Goal: Information Seeking & Learning: Find specific fact

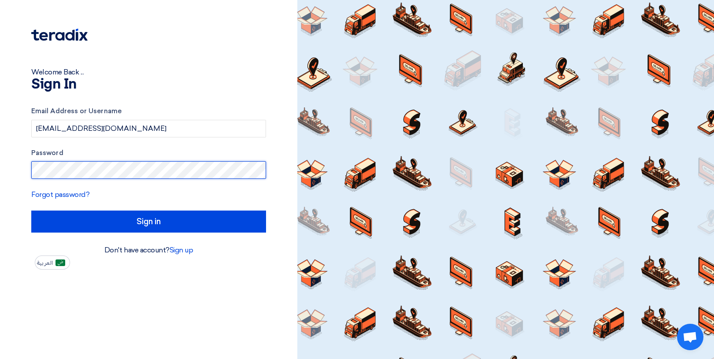
click at [31, 210] on input "Sign in" at bounding box center [148, 221] width 235 height 22
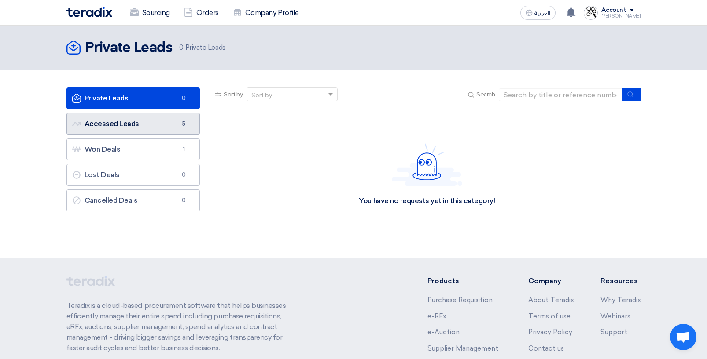
click at [122, 121] on link "Accessed Leads Accessed Leads 5" at bounding box center [133, 124] width 134 height 22
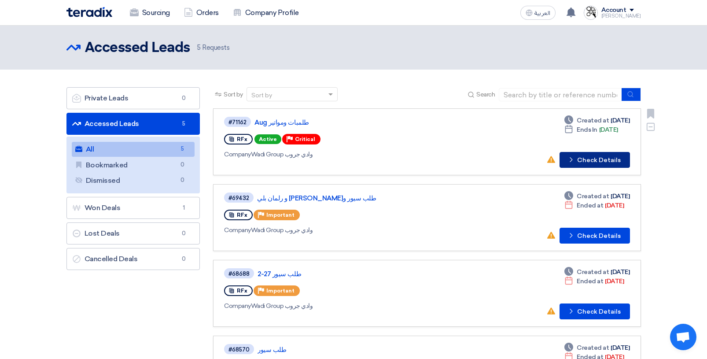
click at [582, 162] on button "Check details Check Details" at bounding box center [595, 160] width 70 height 16
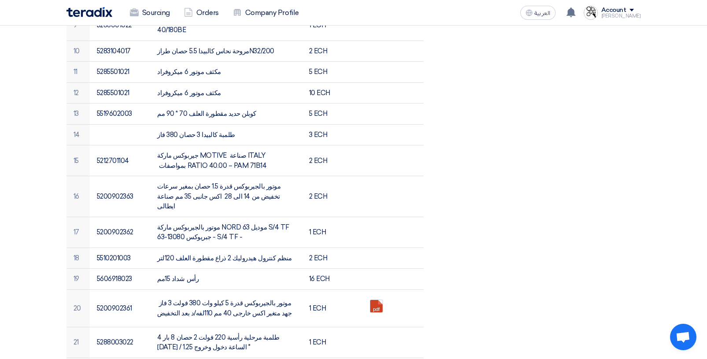
scroll to position [528, 0]
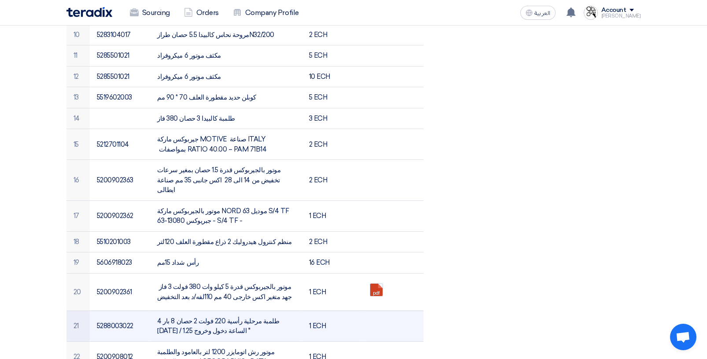
drag, startPoint x: 291, startPoint y: 272, endPoint x: 152, endPoint y: 272, distance: 138.7
click at [152, 310] on td "طلمبة مرحلية رأسية 220 فولت 2 حصان 8 بار 4 [DATE] / الساعة دخول وخروج 1.25 "" at bounding box center [226, 325] width 152 height 31
drag, startPoint x: 291, startPoint y: 271, endPoint x: 158, endPoint y: 268, distance: 133.0
click at [158, 310] on td "طلمبة مرحلية رأسية 220 فولت 2 حصان 8 بار 4 [DATE] / الساعة دخول وخروج 1.25 "" at bounding box center [226, 325] width 152 height 31
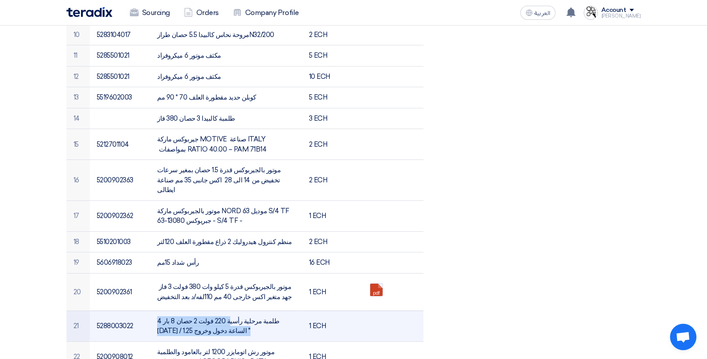
copy td "طلمبة مرحلية رأسية 220 فولت 2 حصان 8 بار 4 [DATE] / الساعة دخول"
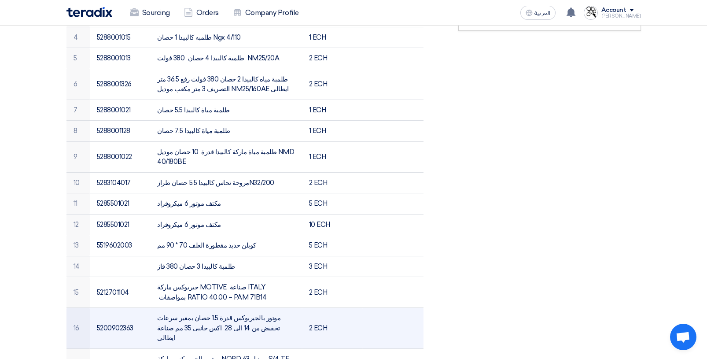
scroll to position [396, 0]
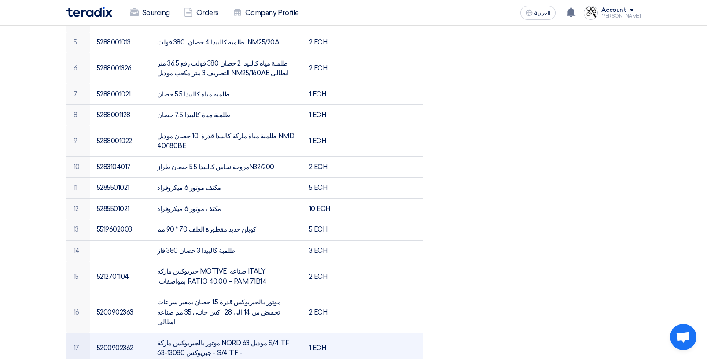
drag, startPoint x: 293, startPoint y: 293, endPoint x: 150, endPoint y: 303, distance: 143.8
click at [150, 332] on tr "17 5200902362 موتور بالجيربوكس ماركة NORD موديل 63 S/4 TF جبريوكس 13080-63 - S/…" at bounding box center [244, 347] width 357 height 31
click at [168, 332] on td "موتور بالجيربوكس ماركة NORD موديل 63 S/4 TF جبريوكس 13080-63 - S/4 TF -" at bounding box center [226, 347] width 152 height 31
drag, startPoint x: 159, startPoint y: 303, endPoint x: 183, endPoint y: 306, distance: 24.8
click at [183, 332] on td "موتور بالجيربوكس ماركة NORD موديل 63 S/4 TF جبريوكس 13080-63 - S/4 TF -" at bounding box center [226, 347] width 152 height 31
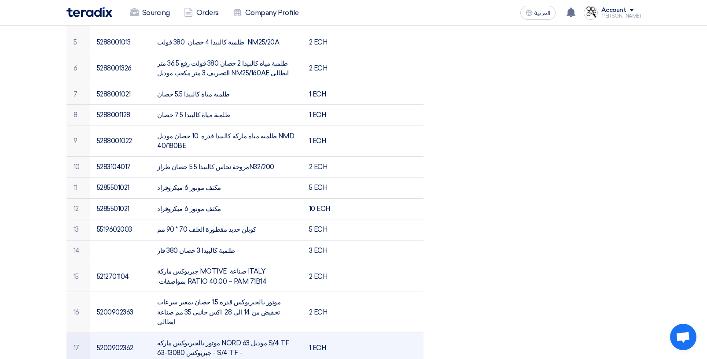
click at [216, 332] on td "موتور بالجيربوكس ماركة NORD موديل 63 S/4 TF جبريوكس 13080-63 - S/4 TF -" at bounding box center [226, 347] width 152 height 31
drag, startPoint x: 208, startPoint y: 302, endPoint x: 166, endPoint y: 302, distance: 41.8
click at [166, 332] on td "موتور بالجيربوكس ماركة NORD موديل 63 S/4 TF جبريوكس 13080-63 - S/4 TF -" at bounding box center [226, 347] width 152 height 31
copy td "13080-63 - S/4 TF"
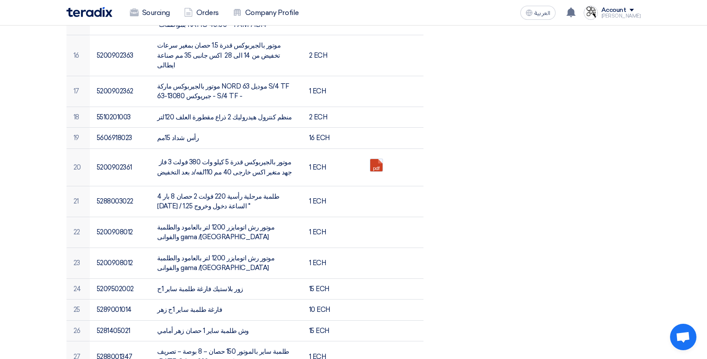
scroll to position [660, 0]
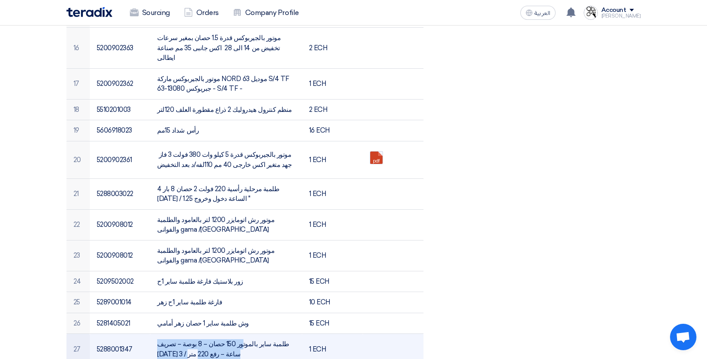
drag, startPoint x: 289, startPoint y: 294, endPoint x: 159, endPoint y: 291, distance: 129.5
click at [159, 334] on td "طلمبة ساير بالموتور 150 حصان – 8 بوصة – تصريف [DATE] 3 / ساعة – رفع 220 متر" at bounding box center [226, 349] width 152 height 31
copy td "طلمبة ساير بالموتور 150 حصان – 8 بوصة – تصريف [DATE] 3"
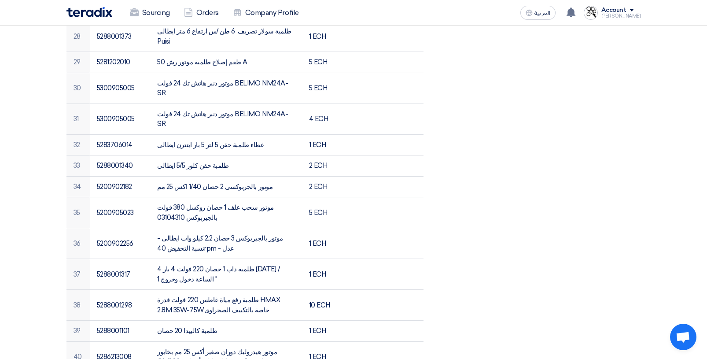
scroll to position [1045, 0]
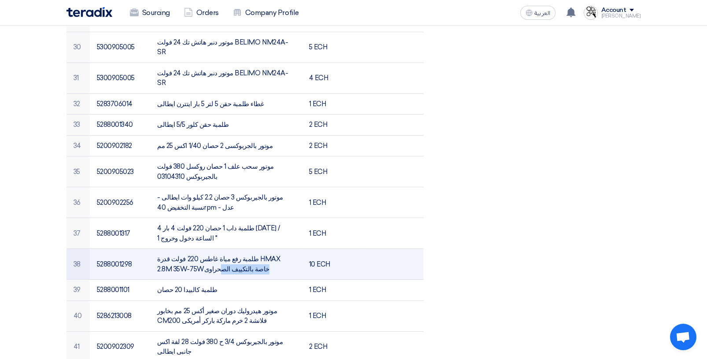
drag, startPoint x: 235, startPoint y: 343, endPoint x: 168, endPoint y: 188, distance: 168.0
click at [168, 249] on td "طلمبة رفع مياة غاطس 220 فولت قدرة HMAX 2.8M 35W-75Wخاصة بالتكييف الصحراوى" at bounding box center [226, 264] width 152 height 31
copy td "HMAX 2.8M 35W-75W"
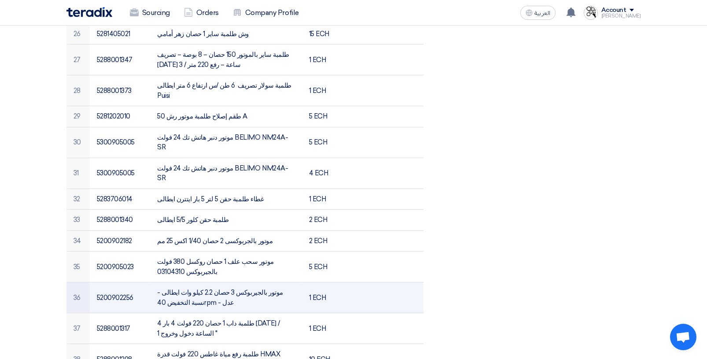
scroll to position [869, 0]
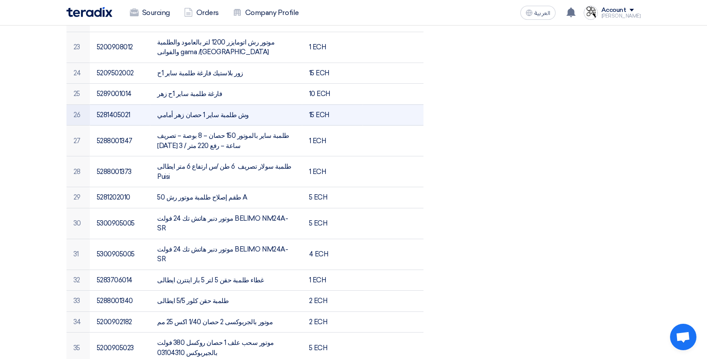
click at [233, 104] on td "وش طلمبة ساير 1 حصان زهر أمامي" at bounding box center [226, 114] width 152 height 21
drag, startPoint x: 228, startPoint y: 68, endPoint x: 157, endPoint y: 68, distance: 71.3
click at [157, 104] on td "وش طلمبة ساير 1 حصان زهر أمامي" at bounding box center [226, 114] width 152 height 21
copy td "وش طلمبة ساير 1 حصان زهر أمامي"
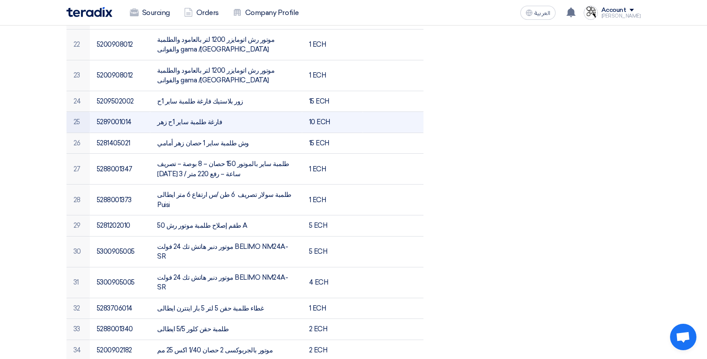
scroll to position [825, 0]
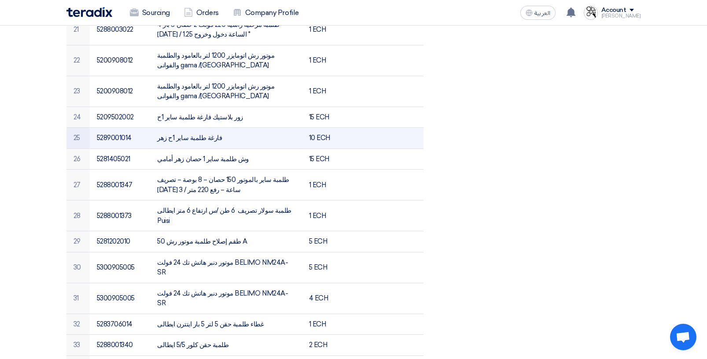
drag, startPoint x: 208, startPoint y: 89, endPoint x: 156, endPoint y: 89, distance: 52.0
click at [156, 128] on td "فارغة طلمبة ساير 1ح زهر" at bounding box center [226, 138] width 152 height 21
copy td "فارغة طلمبة ساير 1ح زهر"
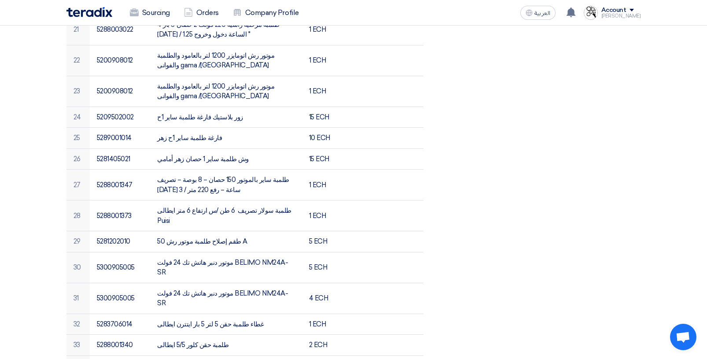
click at [695, 35] on section "طلمبات ومواتير Aug Buyer Information [PERSON_NAME] Senior Procurement Specialis…" at bounding box center [353, 26] width 707 height 1470
